Goal: Task Accomplishment & Management: Use online tool/utility

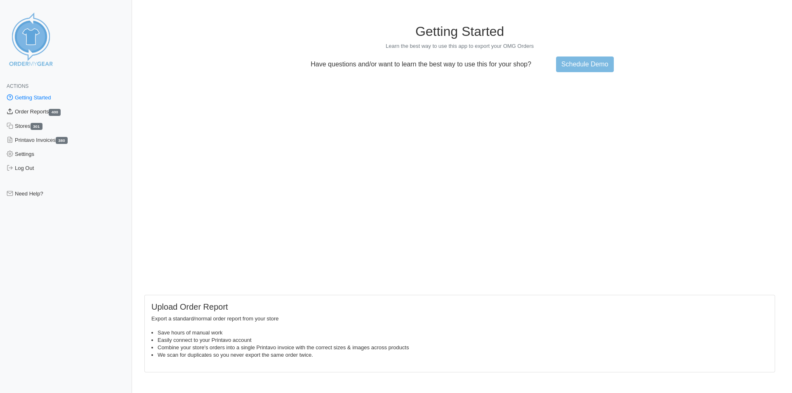
click at [44, 110] on link "Order Reports 400" at bounding box center [66, 112] width 132 height 14
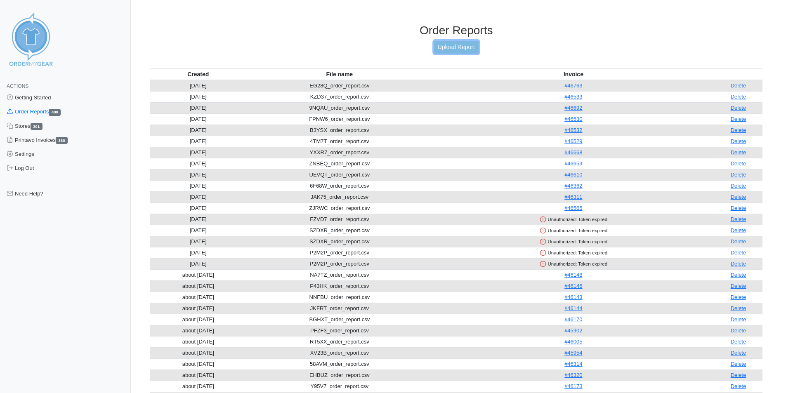
click at [471, 48] on link "Upload Report" at bounding box center [456, 47] width 45 height 13
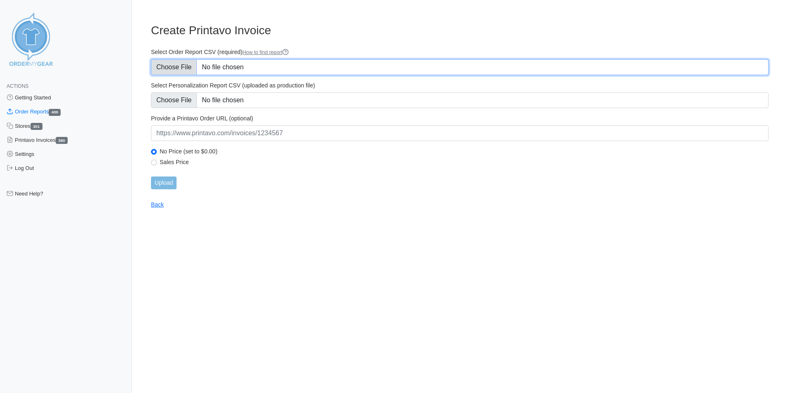
click at [194, 64] on input "Select Order Report CSV (required) How to find report" at bounding box center [460, 67] width 618 height 16
type input "C:\fakepath\APN5H_order_report.csv"
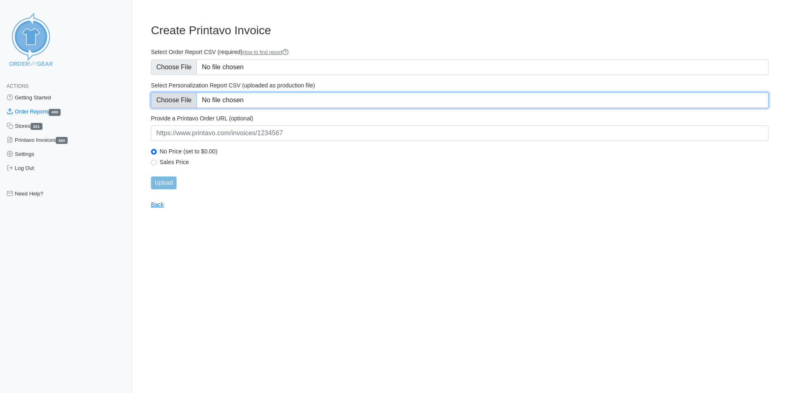
click at [182, 106] on input "Select Personalization Report CSV (uploaded as production file)" at bounding box center [460, 100] width 618 height 16
type input "C:\fakepath\APN5H_personalization_report.csv"
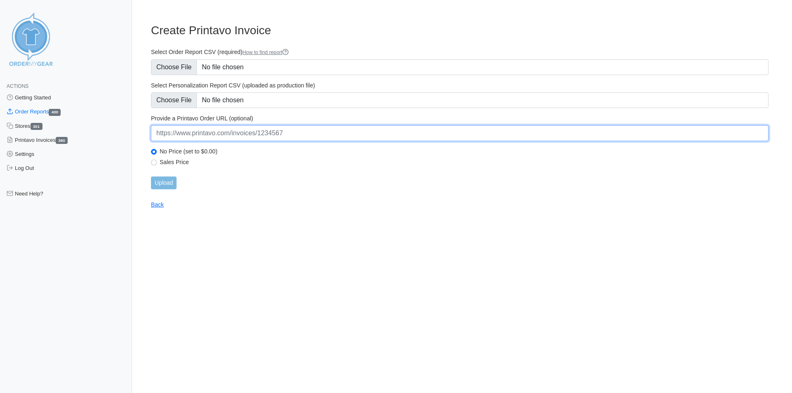
click at [222, 138] on input "url" at bounding box center [460, 133] width 618 height 16
click at [266, 133] on input "url" at bounding box center [460, 133] width 618 height 16
paste input "https://www.printavo.com/invoices/20144032"
type input "https://www.printavo.com/invoices/20144032"
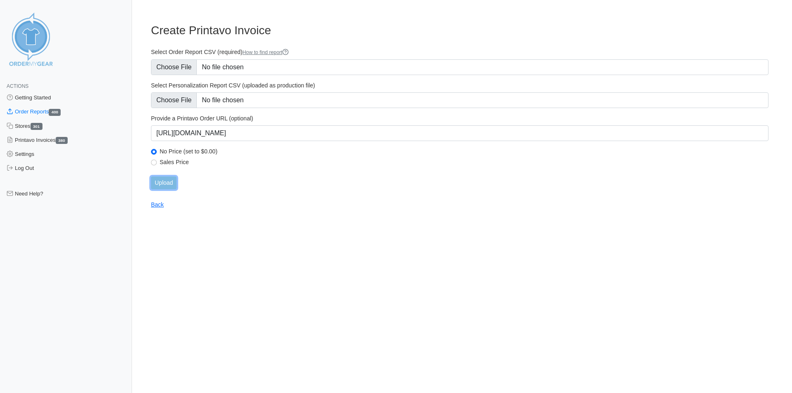
click at [163, 182] on input "Upload" at bounding box center [164, 183] width 26 height 13
